Goal: Check status: Check status

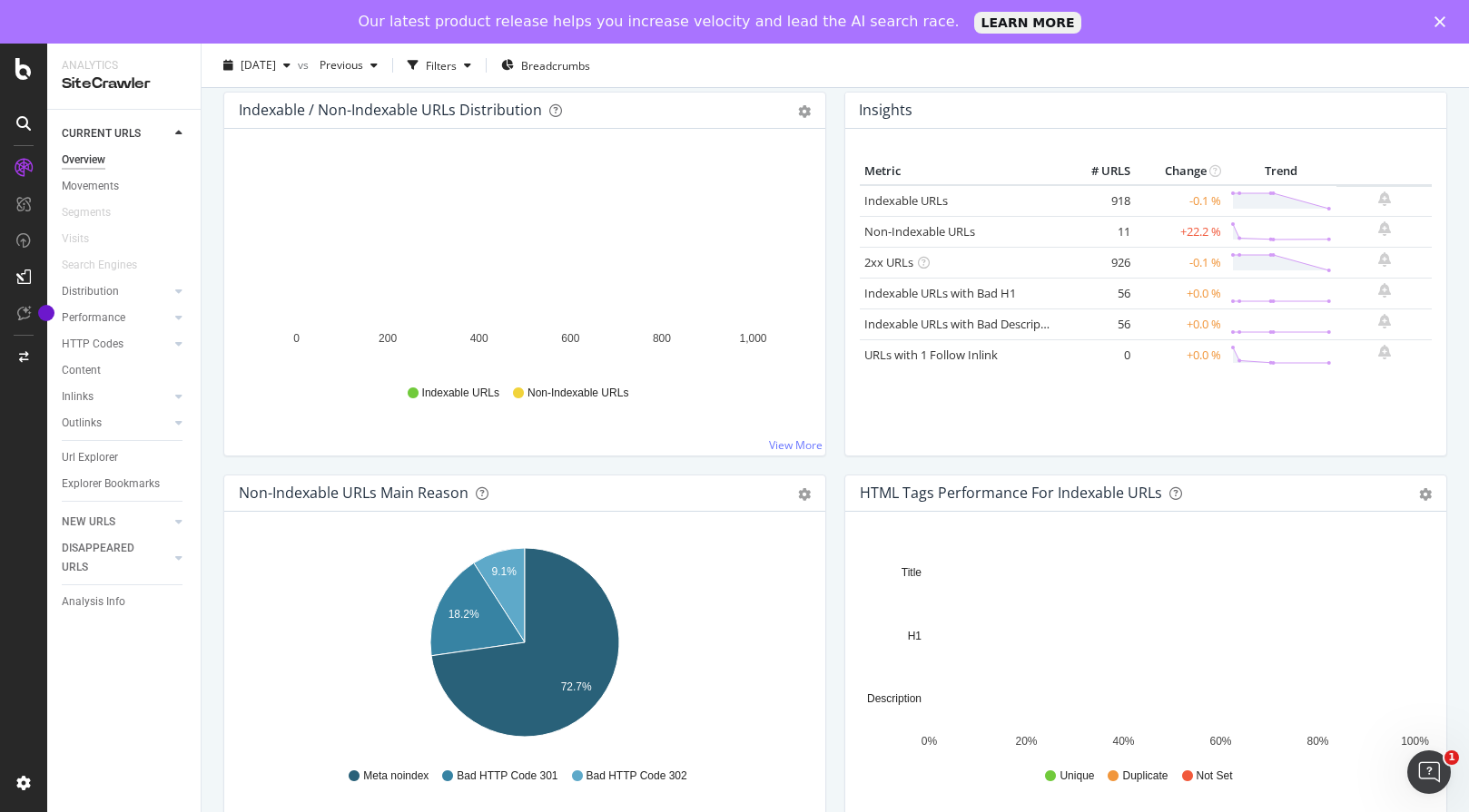
scroll to position [224, 0]
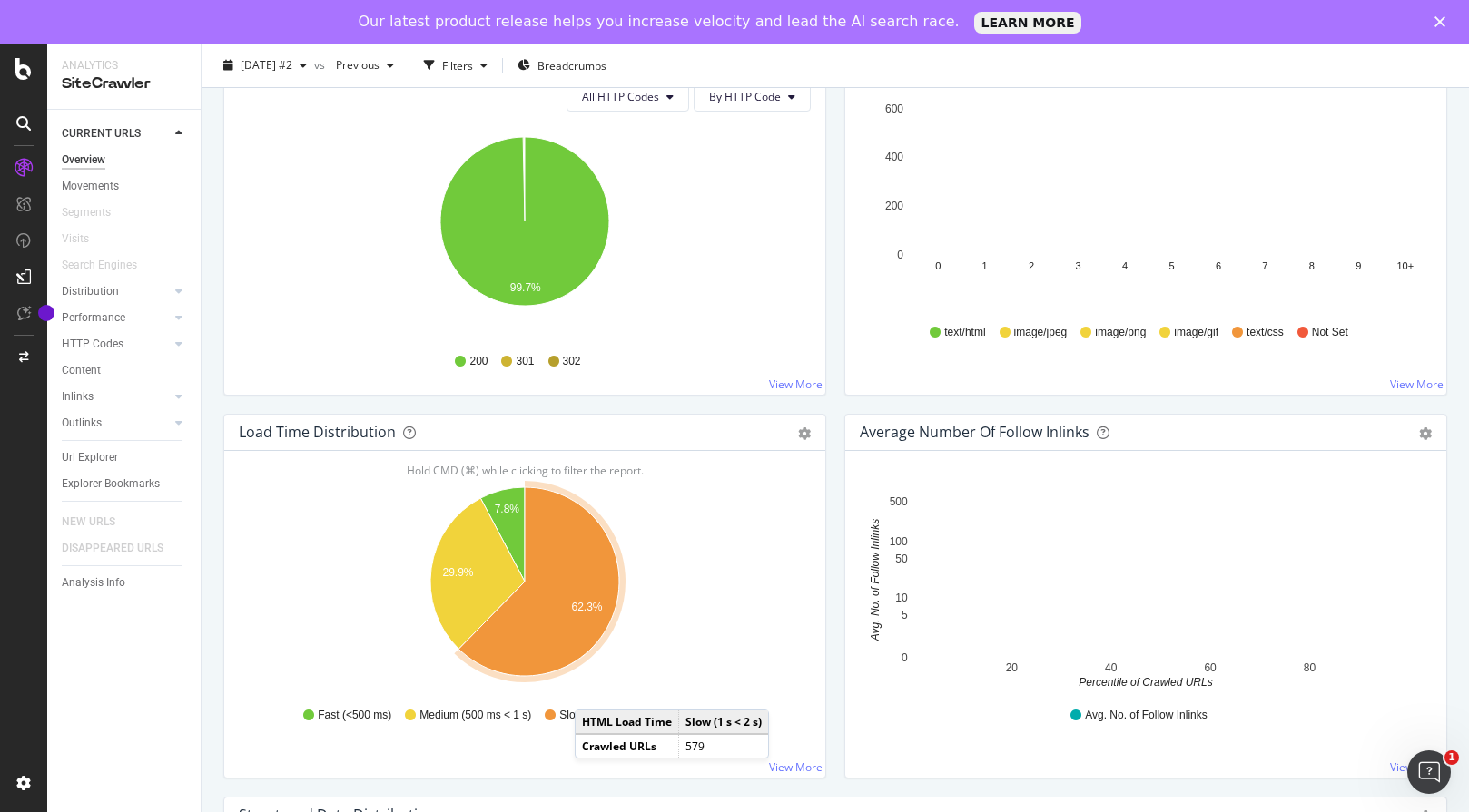
scroll to position [1057, 0]
